Goal: Task Accomplishment & Management: Use online tool/utility

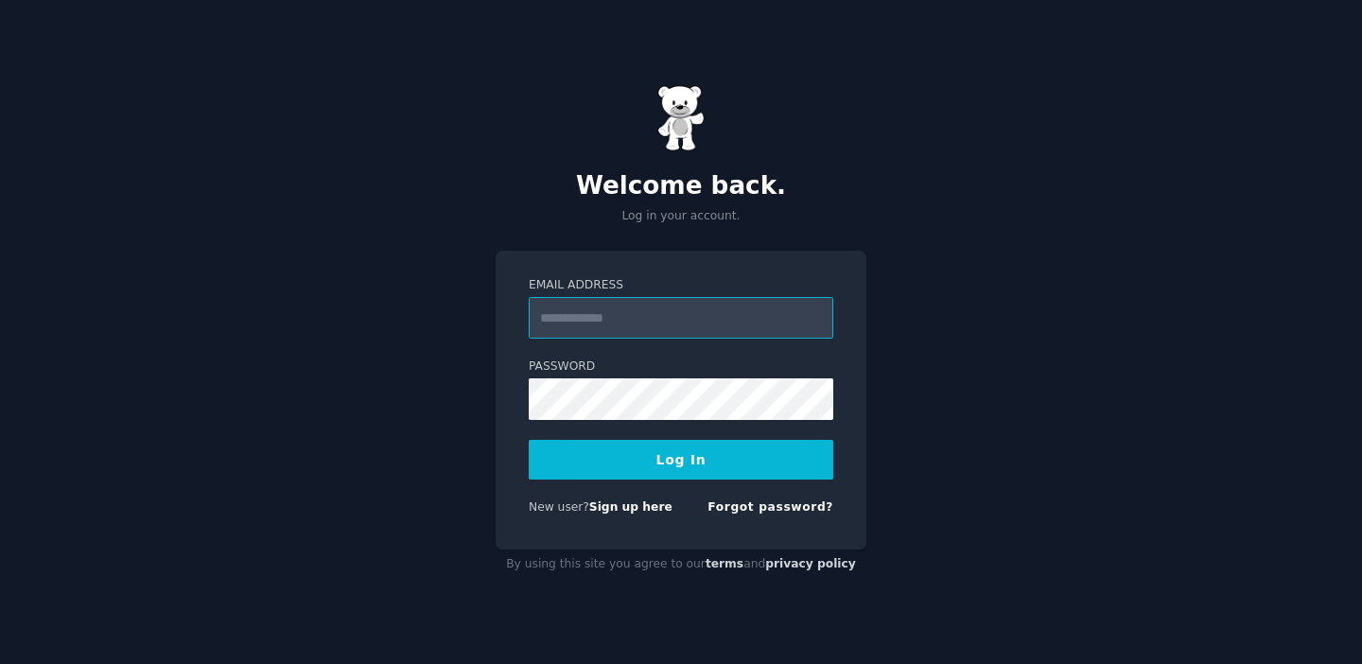
type input "**********"
click at [702, 458] on button "Log In" at bounding box center [681, 460] width 305 height 40
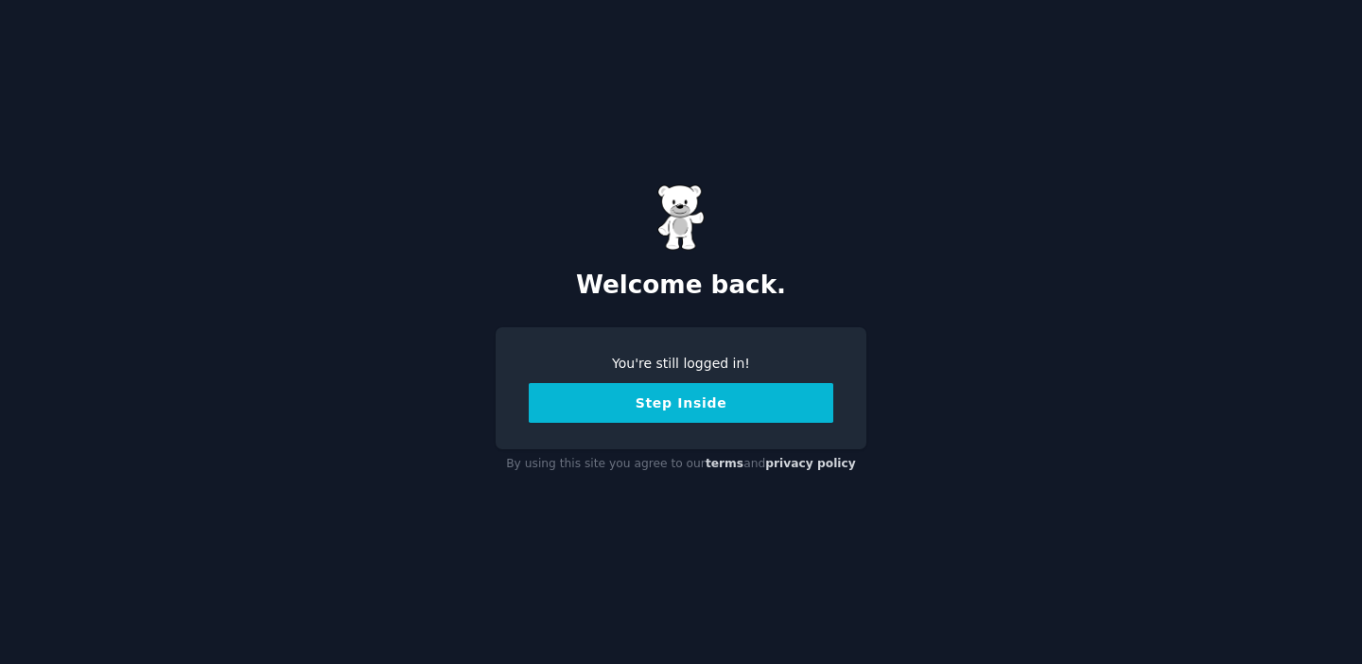
click at [690, 410] on button "Step Inside" at bounding box center [681, 403] width 305 height 40
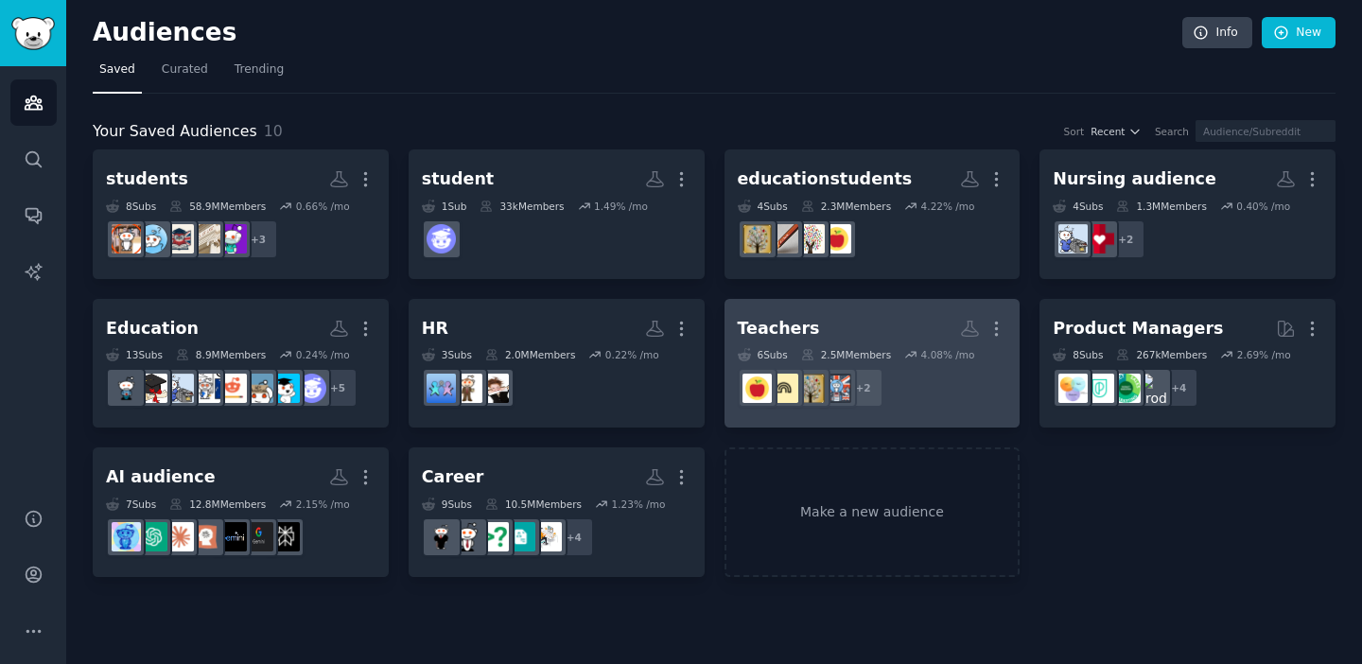
click at [883, 321] on h2 "Teachers More" at bounding box center [873, 328] width 270 height 33
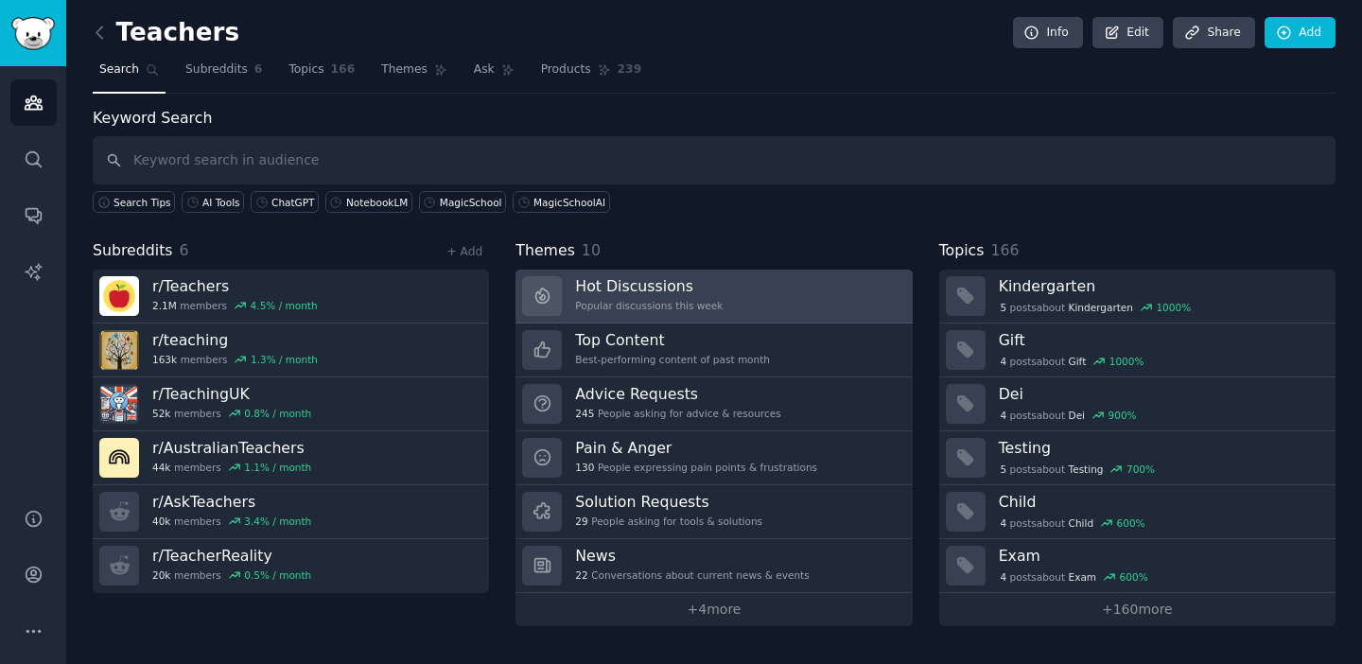
click at [707, 296] on div "Hot Discussions Popular discussions this week" at bounding box center [649, 296] width 148 height 40
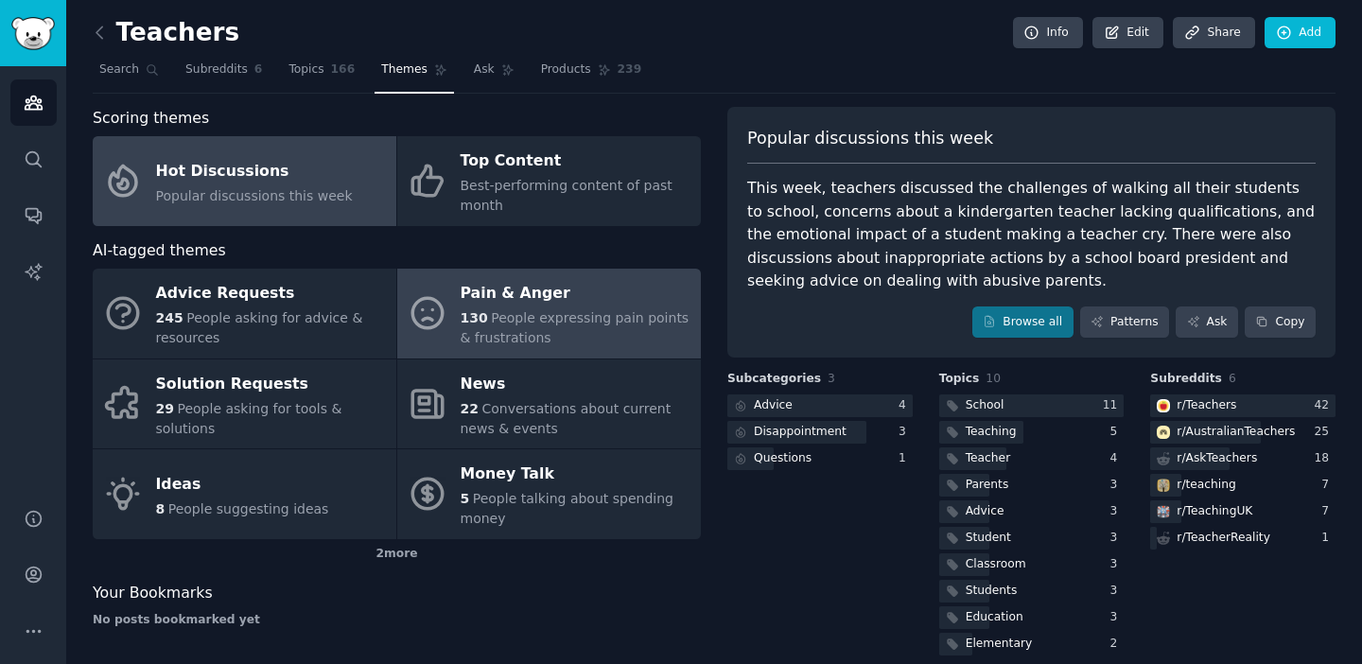
click at [649, 330] on div "130 People expressing pain points & frustrations" at bounding box center [576, 328] width 231 height 40
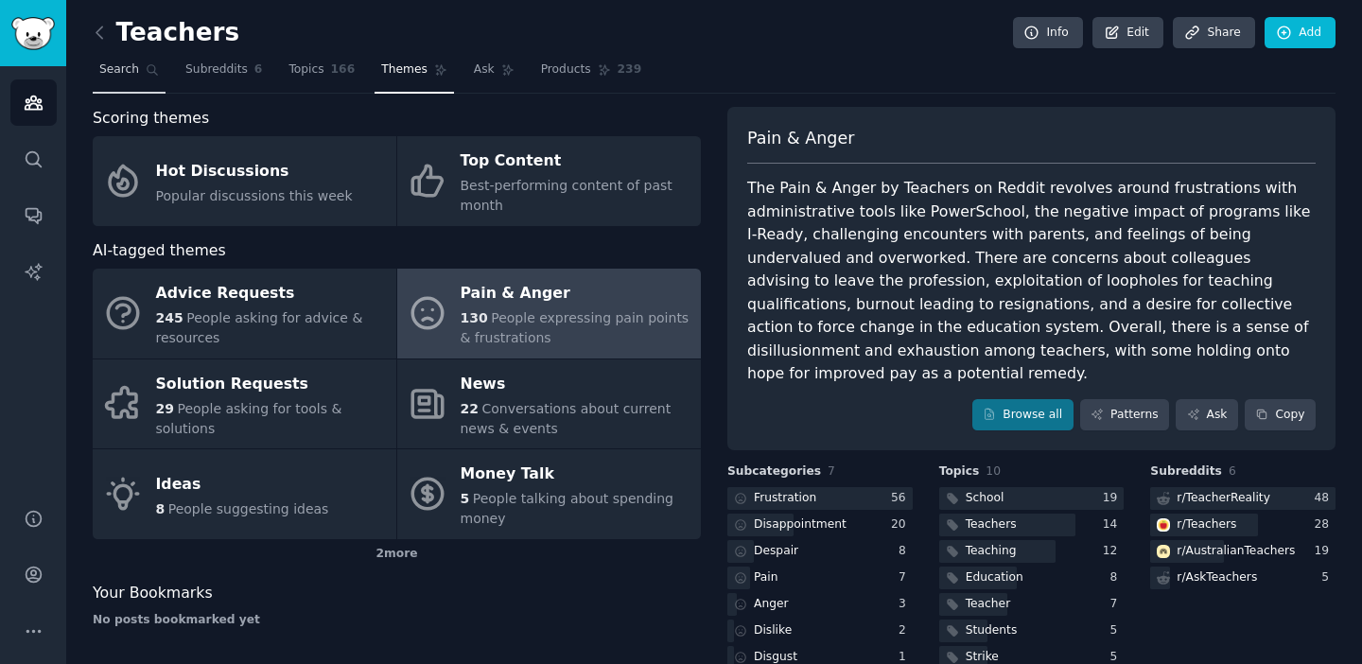
click at [108, 79] on link "Search" at bounding box center [129, 74] width 73 height 39
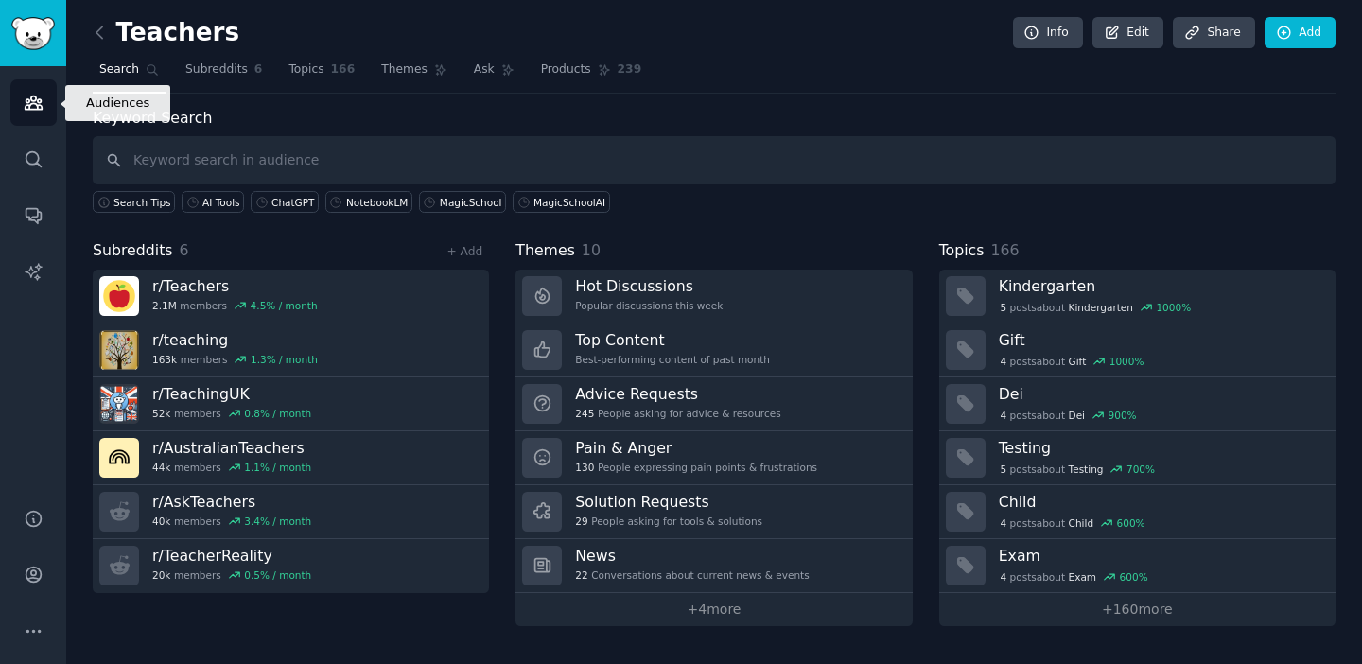
click at [44, 96] on link "Audiences" at bounding box center [33, 102] width 46 height 46
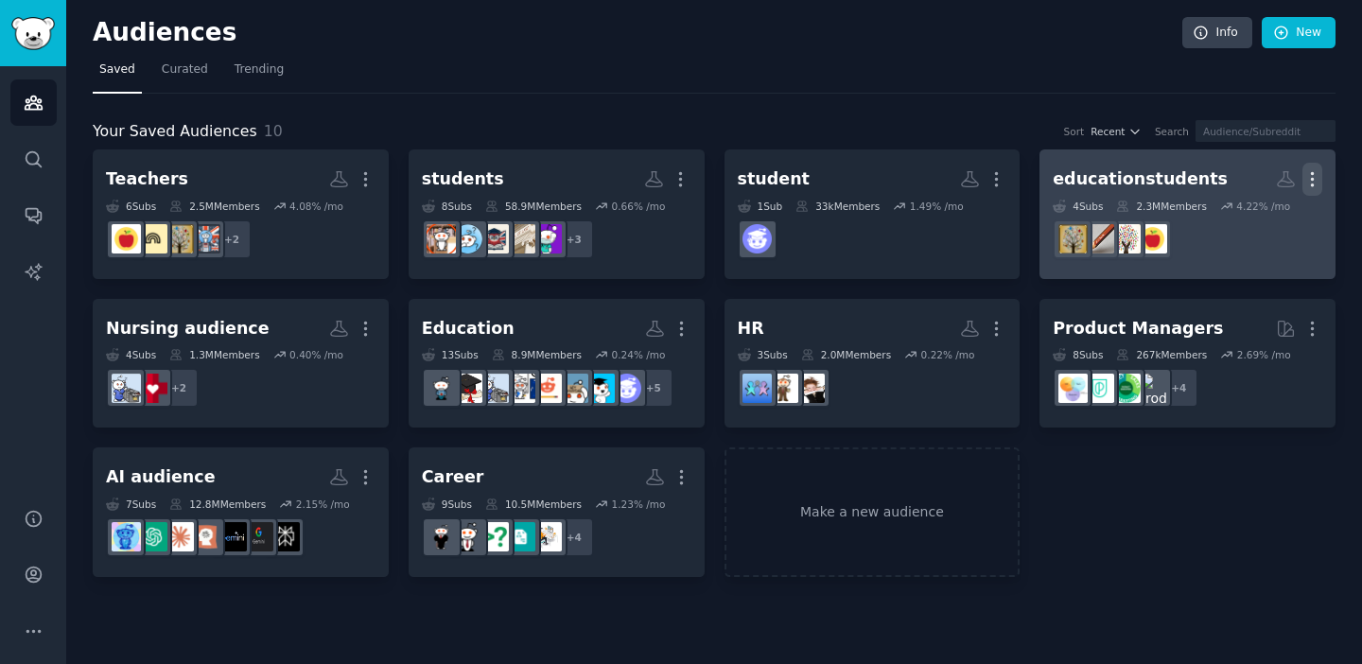
click at [1310, 183] on icon "button" at bounding box center [1312, 179] width 20 height 20
click at [1269, 219] on p "Delete" at bounding box center [1261, 219] width 44 height 20
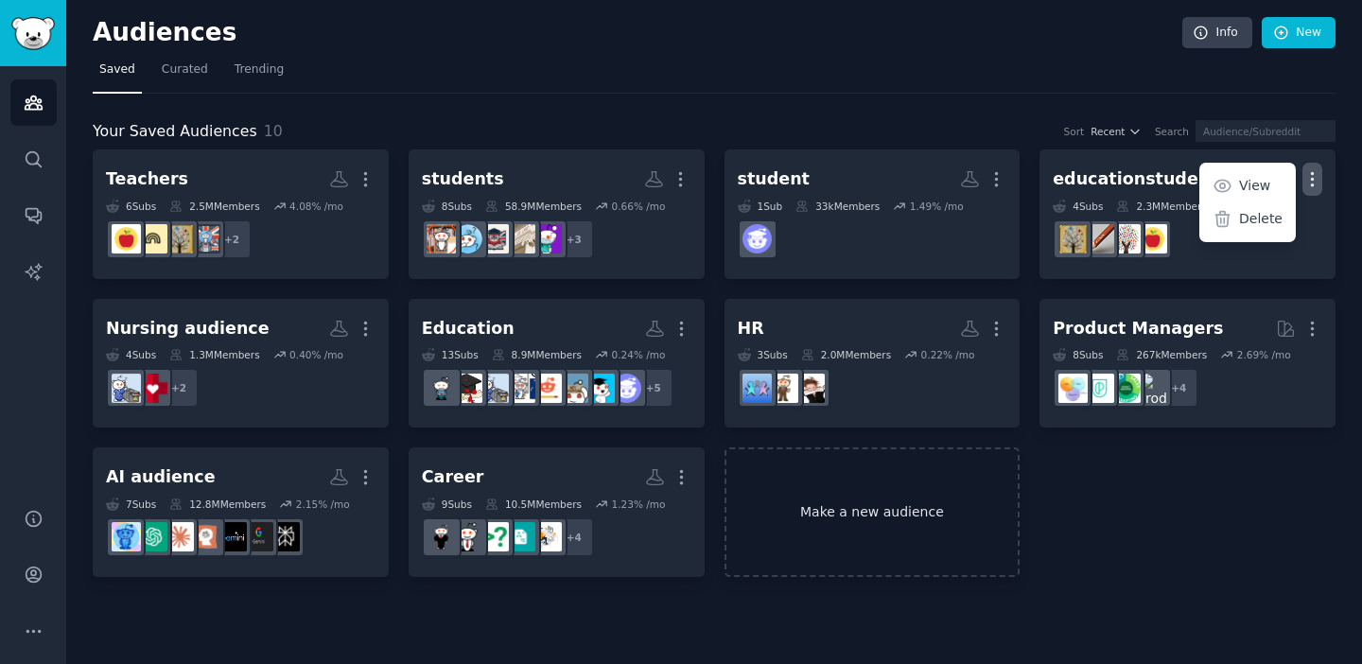
click at [821, 511] on link "Make a new audience" at bounding box center [873, 512] width 296 height 130
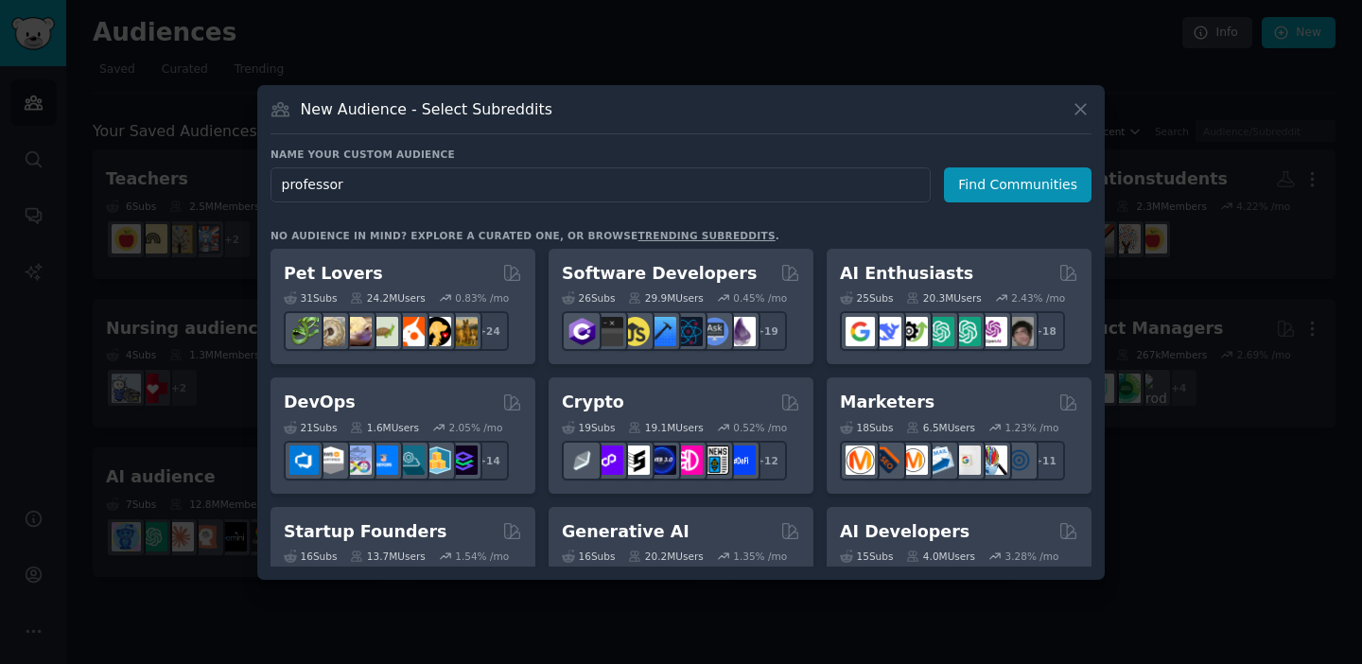
type input "professors"
click at [1034, 182] on button "Find Communities" at bounding box center [1018, 184] width 148 height 35
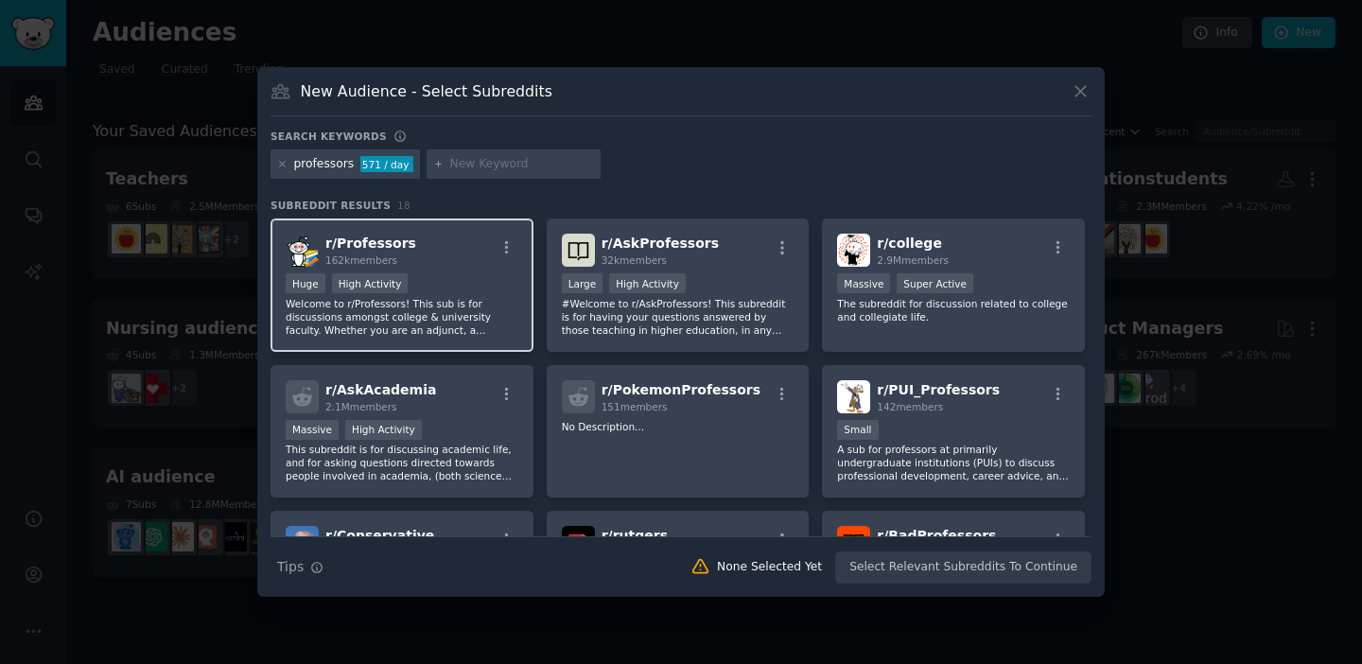
click at [463, 262] on div "r/ Professors 162k members" at bounding box center [402, 250] width 233 height 33
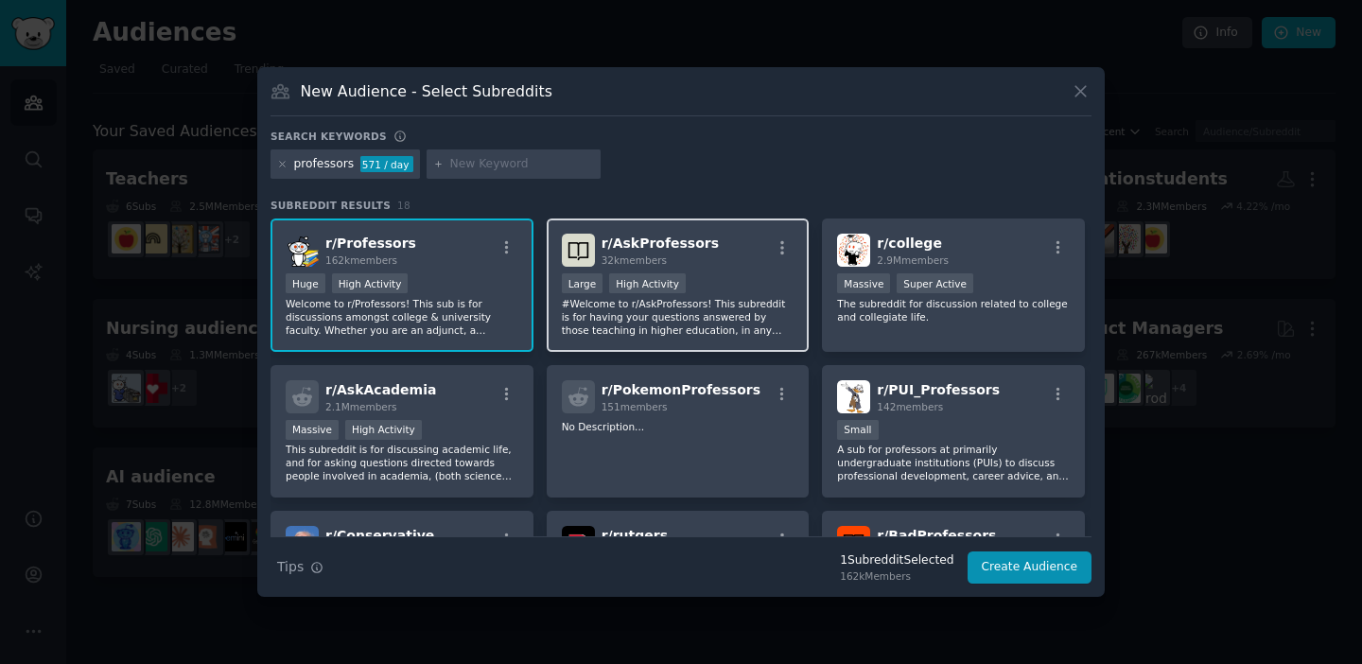
click at [714, 277] on div ">= 80th percentile for submissions / day Large High Activity" at bounding box center [678, 285] width 233 height 24
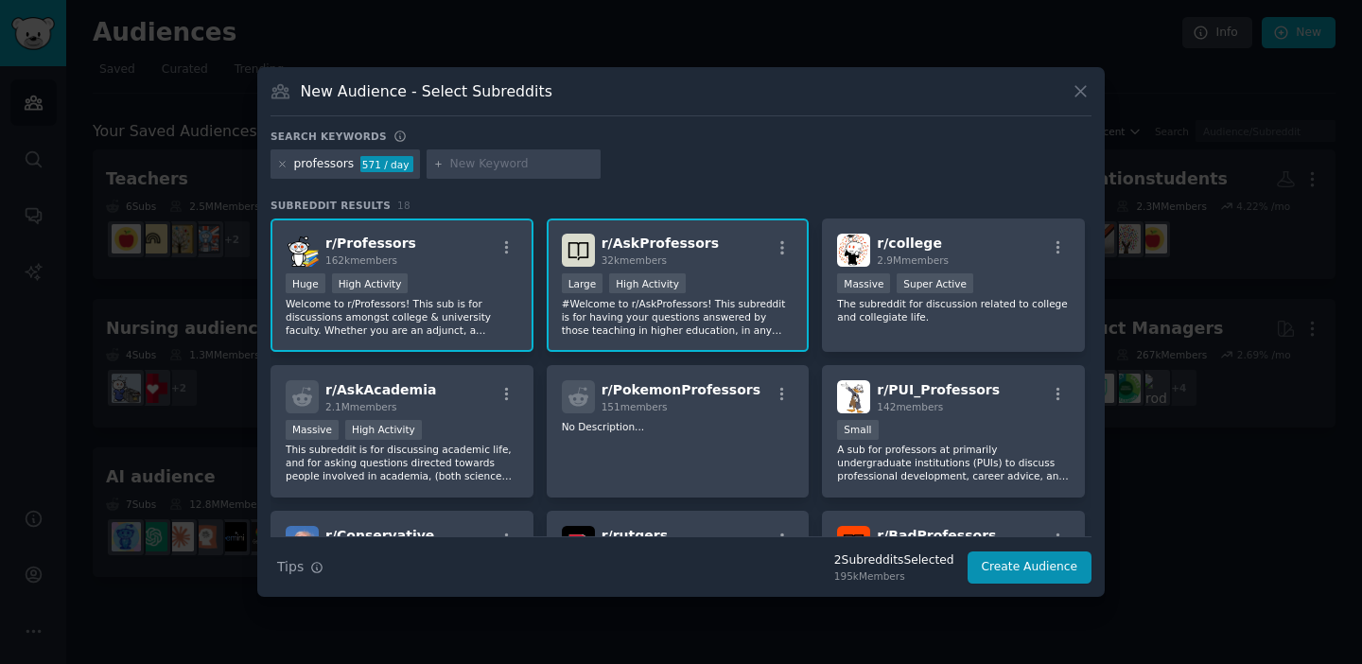
click at [504, 166] on input "text" at bounding box center [522, 164] width 144 height 17
type input "teacher"
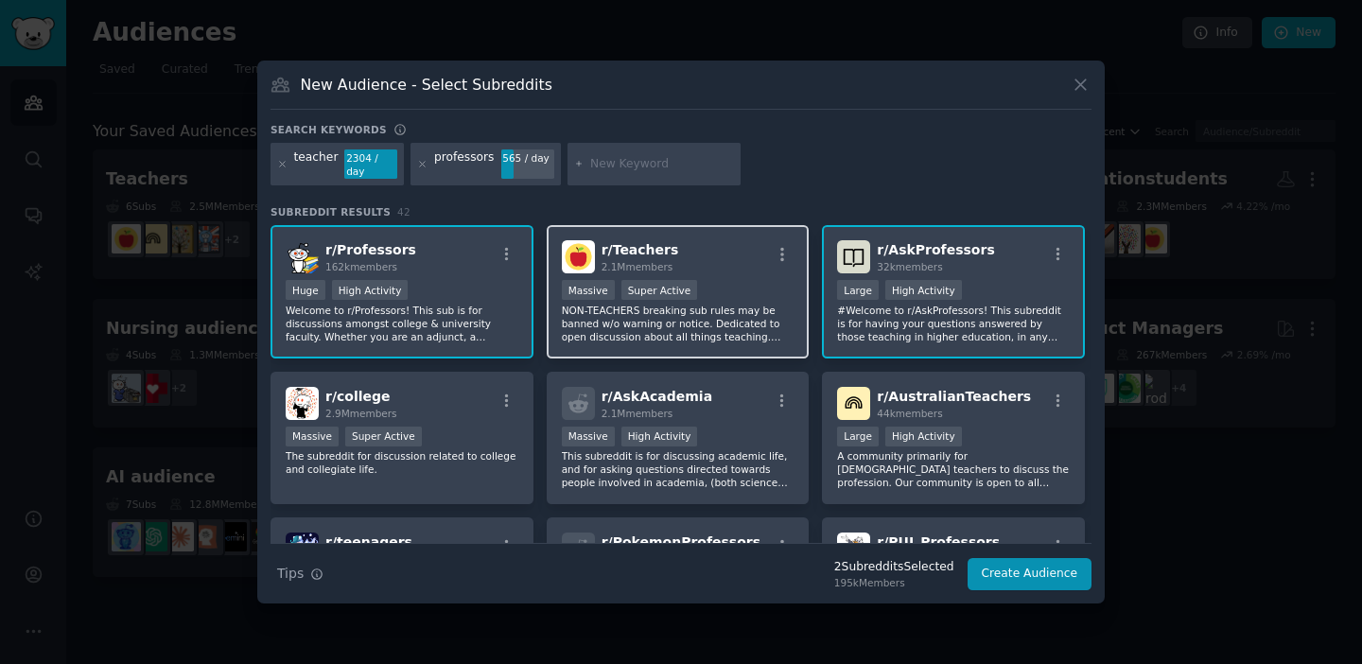
click at [713, 254] on div "r/ Teachers 2.1M members" at bounding box center [678, 256] width 233 height 33
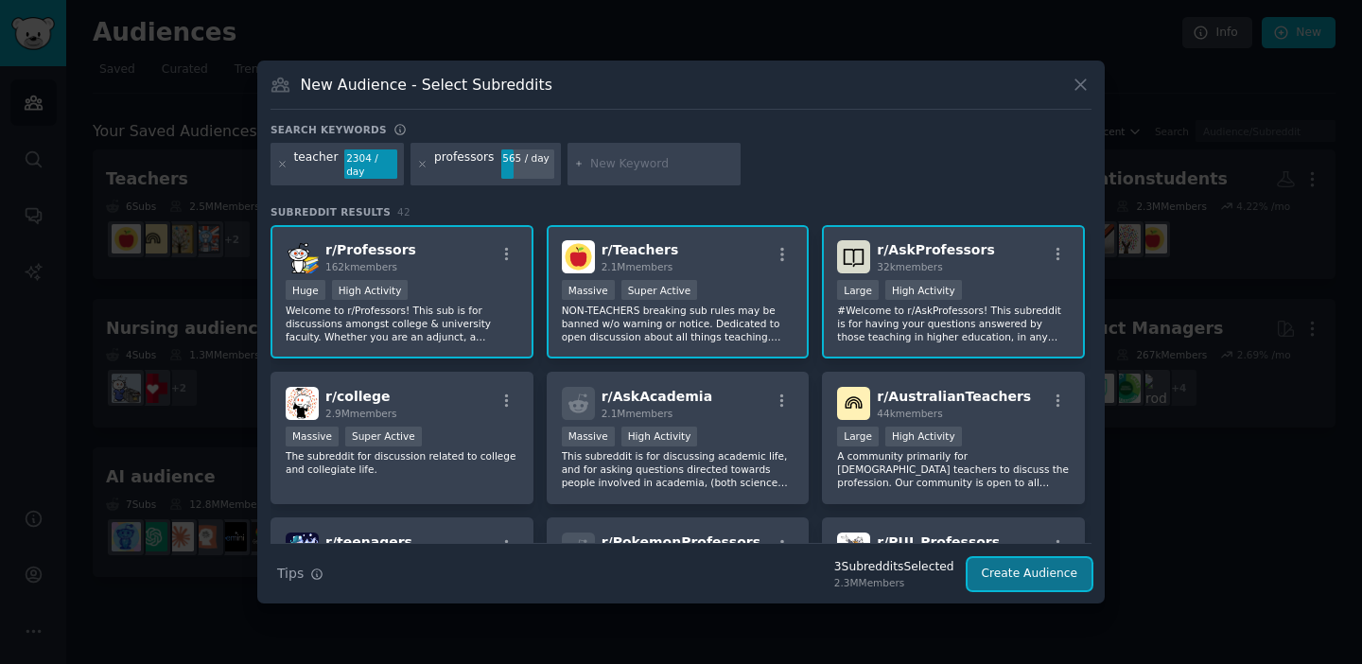
click at [1001, 570] on button "Create Audience" at bounding box center [1030, 574] width 125 height 32
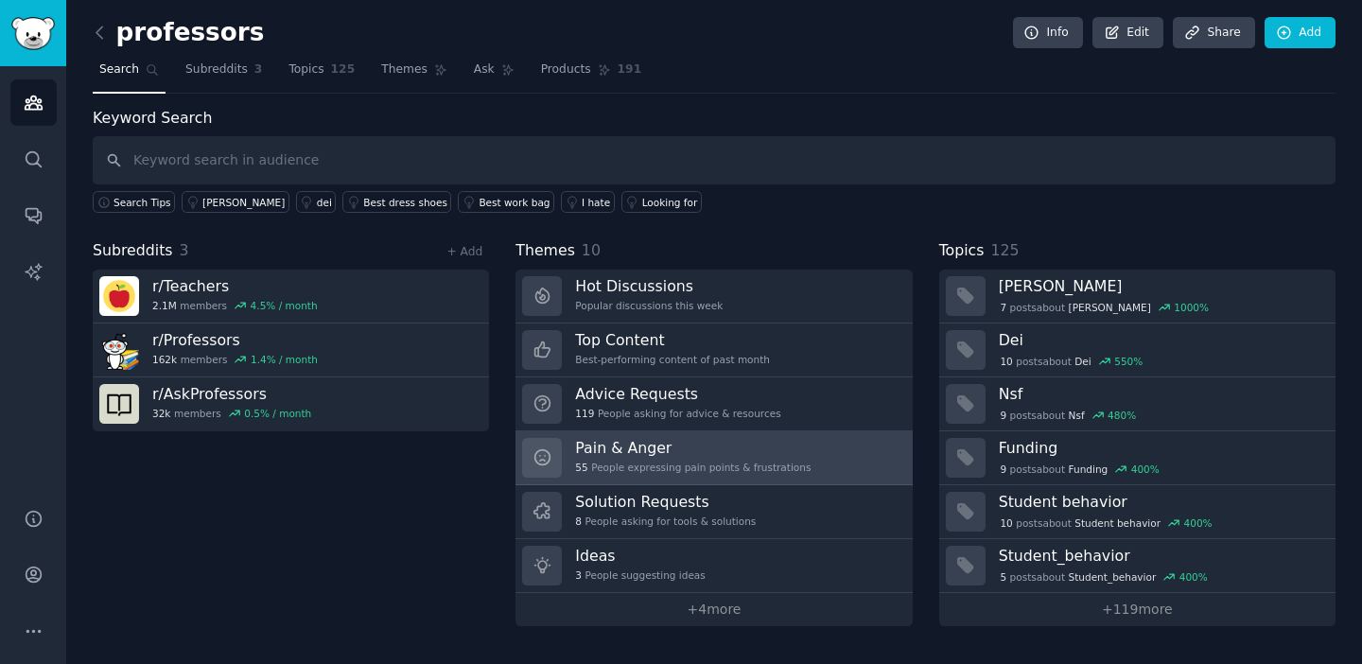
click at [708, 459] on div "Pain & Anger 55 People expressing pain points & frustrations" at bounding box center [693, 458] width 236 height 40
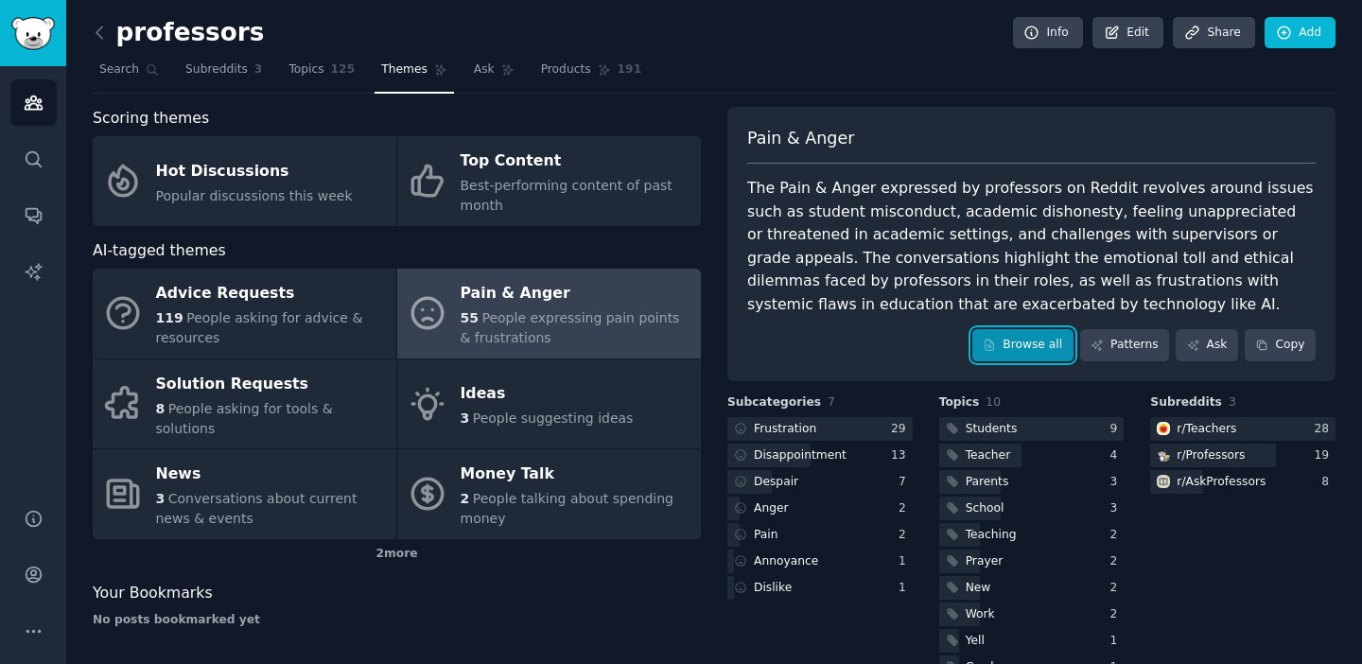
click at [1034, 348] on link "Browse all" at bounding box center [1022, 345] width 101 height 32
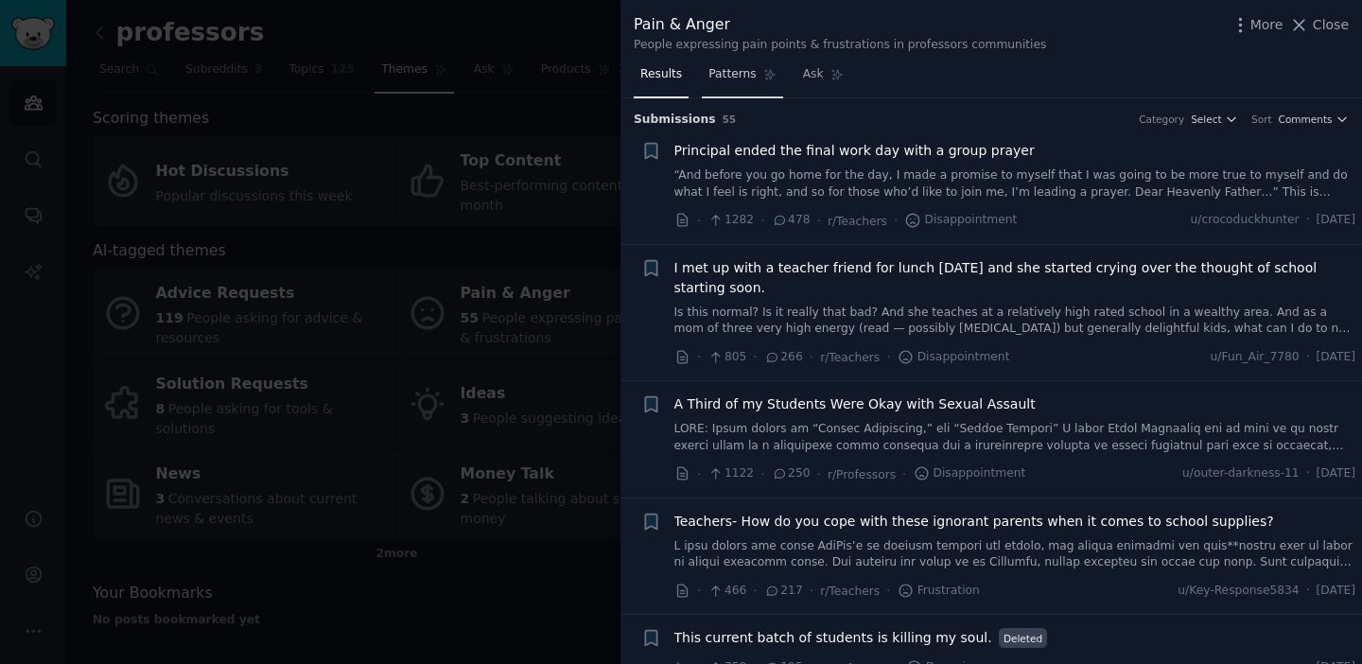
click at [739, 71] on span "Patterns" at bounding box center [731, 74] width 47 height 17
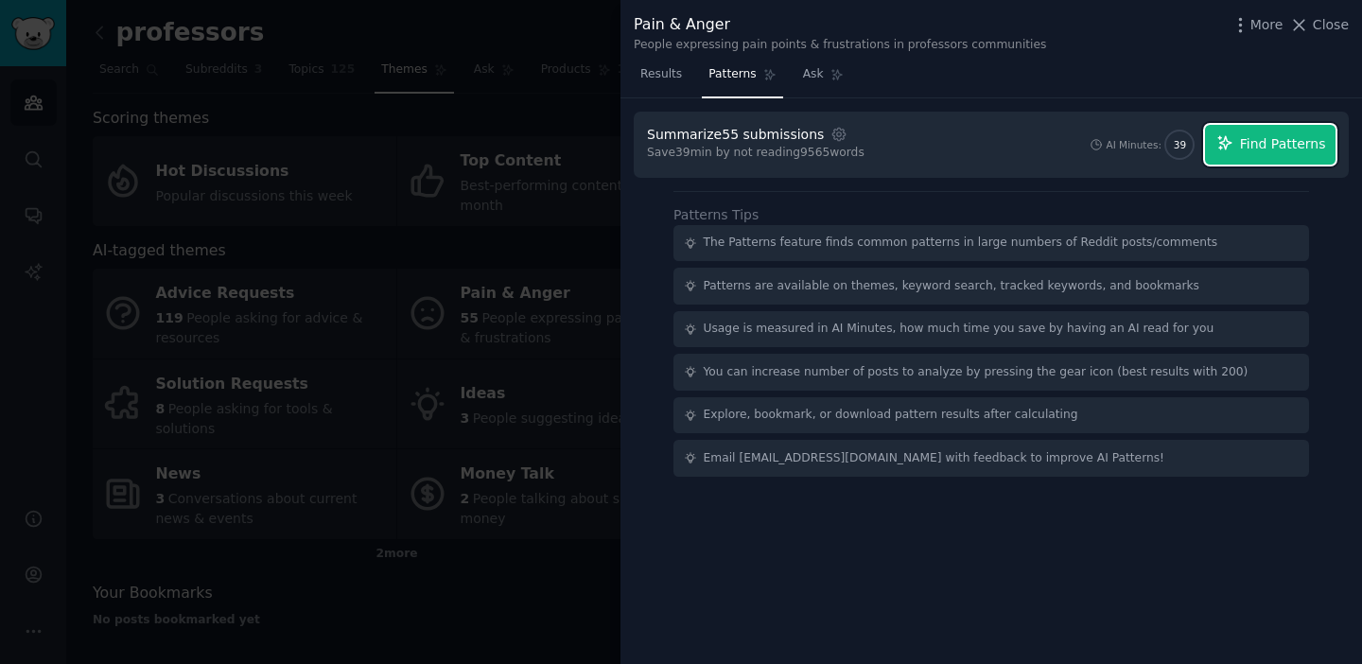
click at [1300, 134] on span "Find Patterns" at bounding box center [1283, 144] width 86 height 20
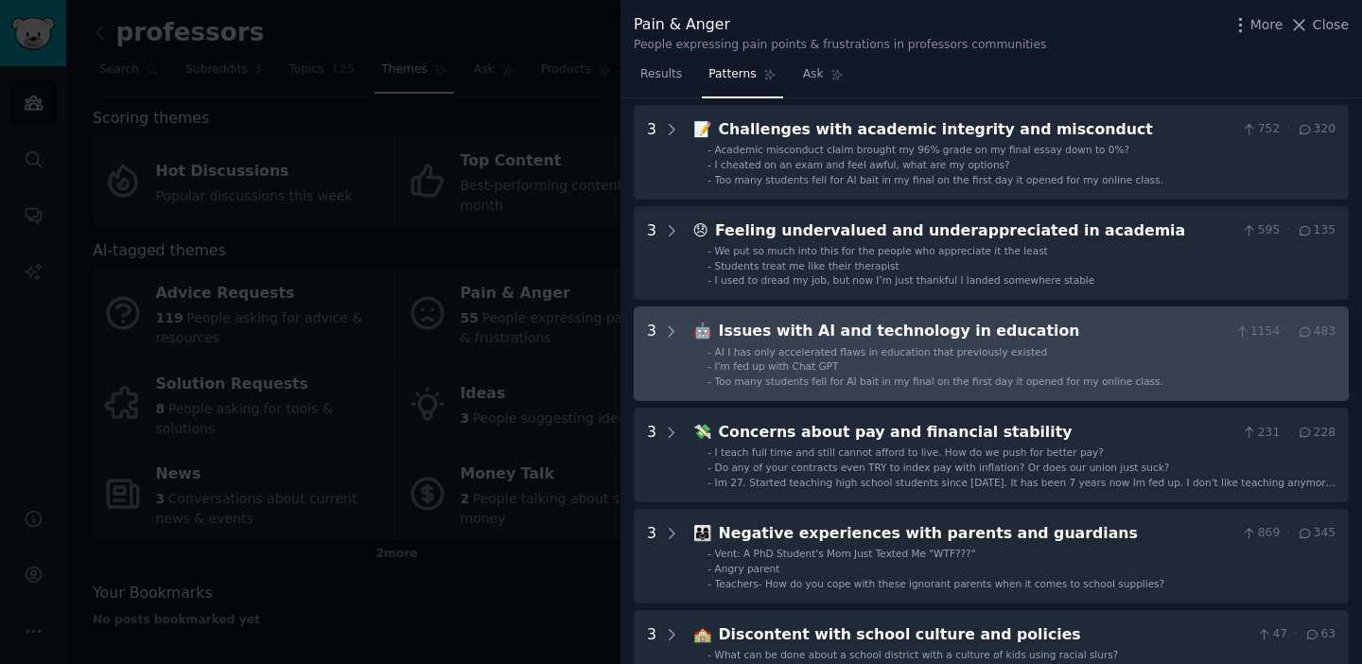
scroll to position [395, 0]
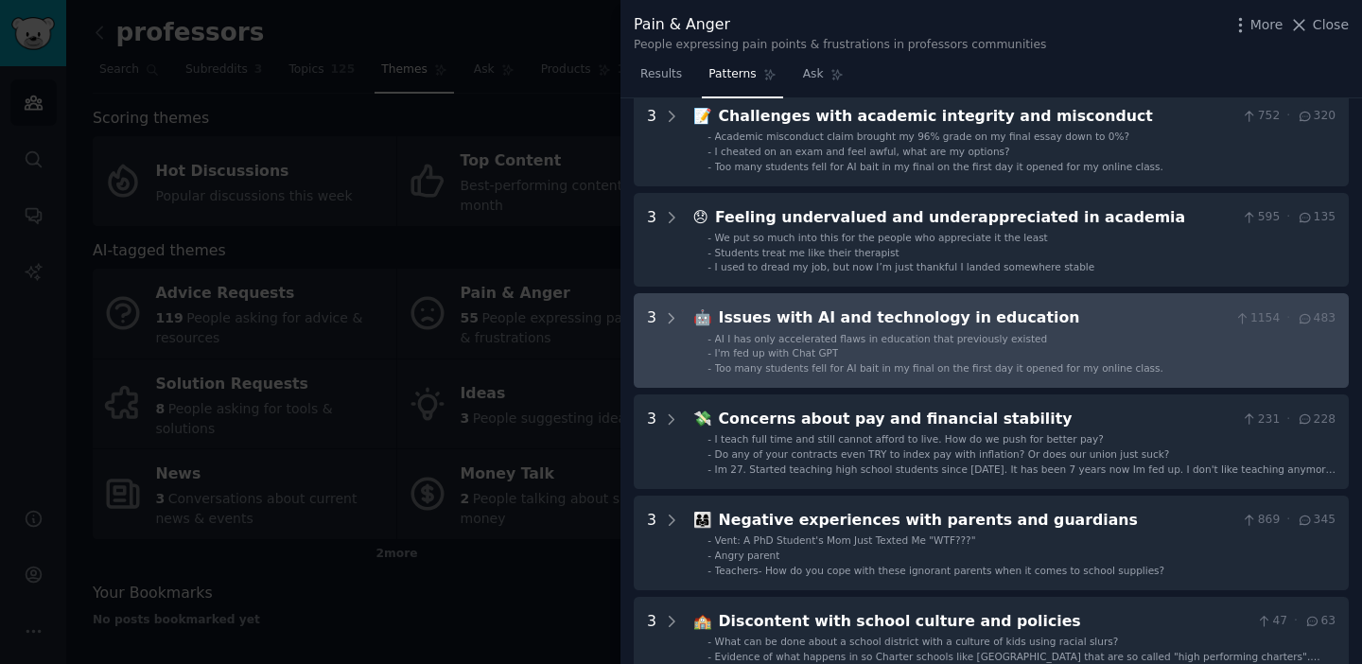
click at [976, 346] on li "- I'm fed up with Chat GPT" at bounding box center [1022, 352] width 628 height 13
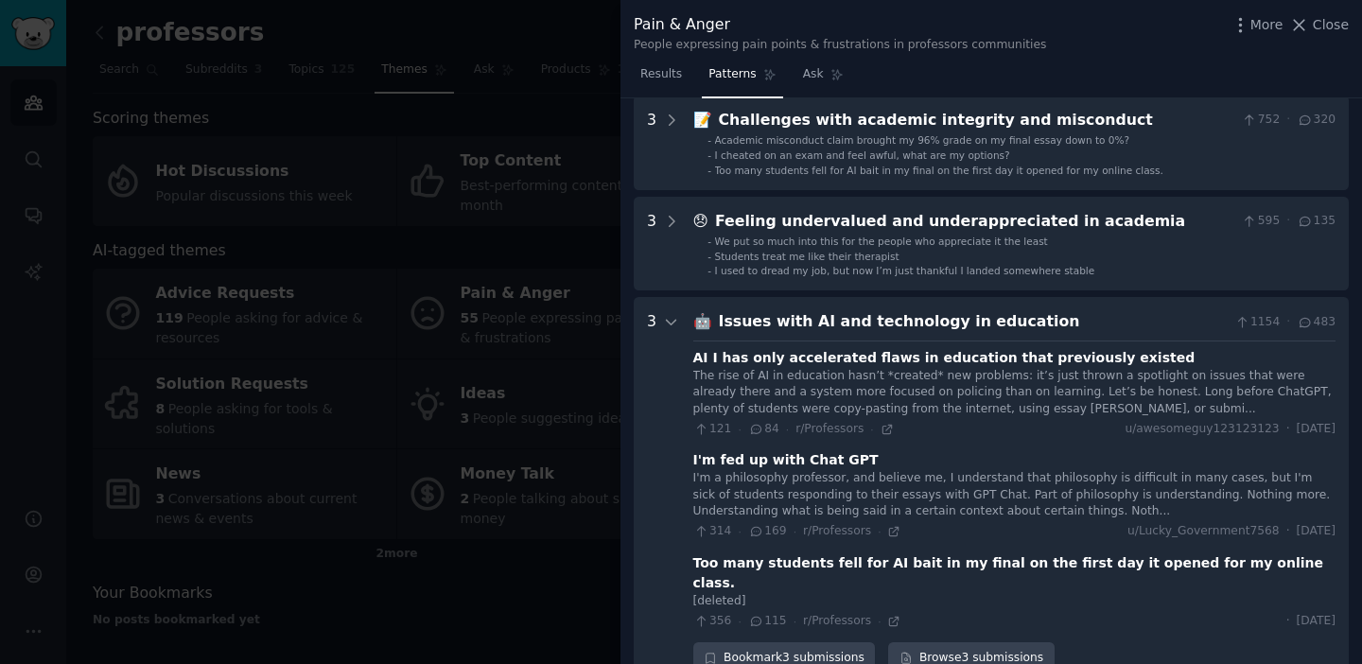
scroll to position [383, 0]
